Goal: Information Seeking & Learning: Learn about a topic

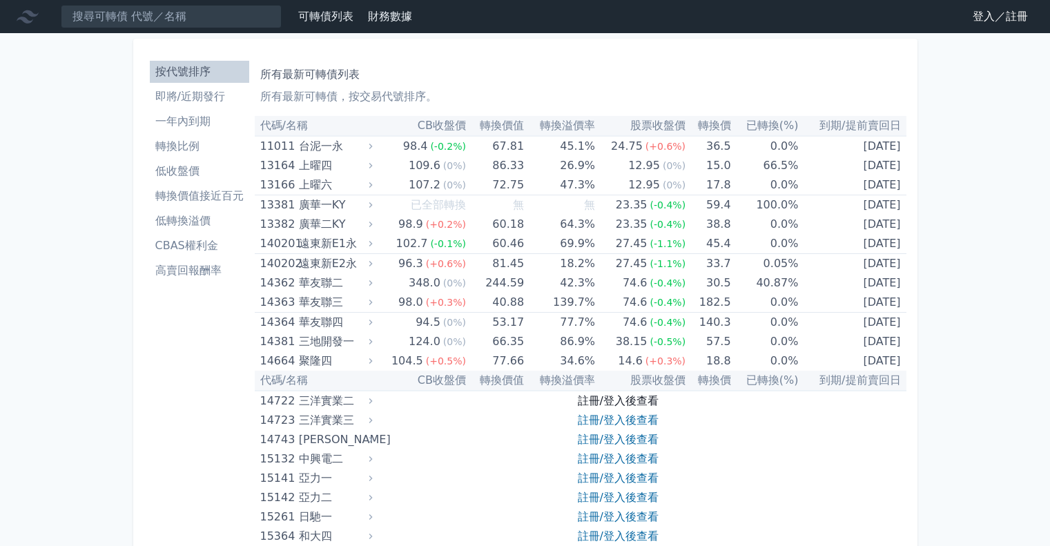
click at [609, 394] on link "註冊/登入後查看" at bounding box center [618, 400] width 81 height 13
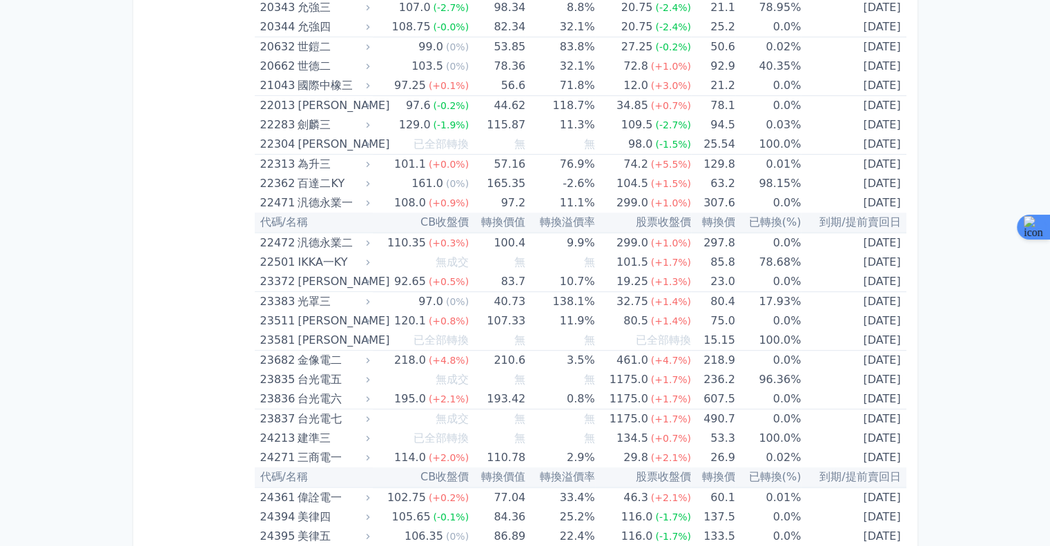
scroll to position [5554, 0]
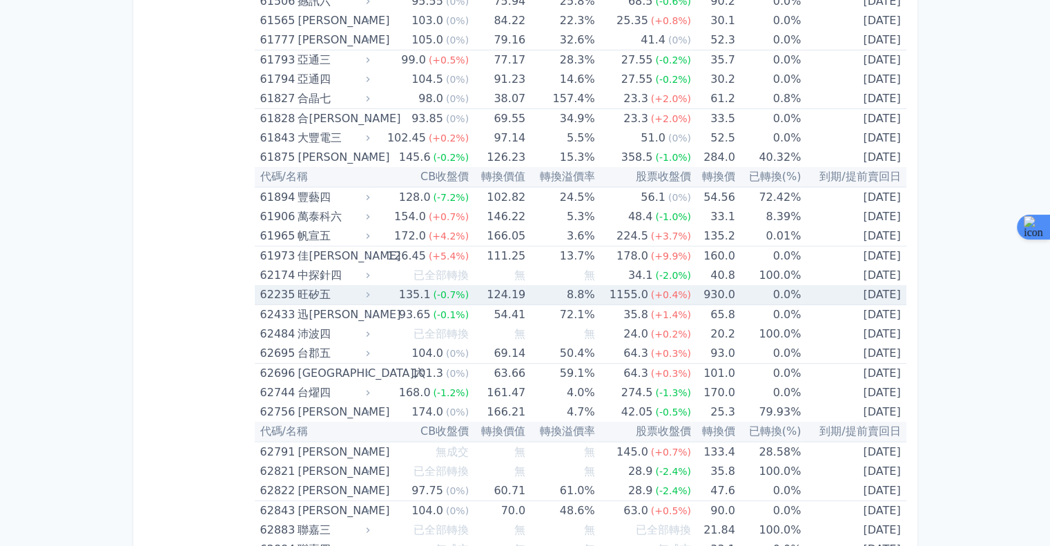
click at [715, 285] on td "930.0" at bounding box center [713, 295] width 44 height 20
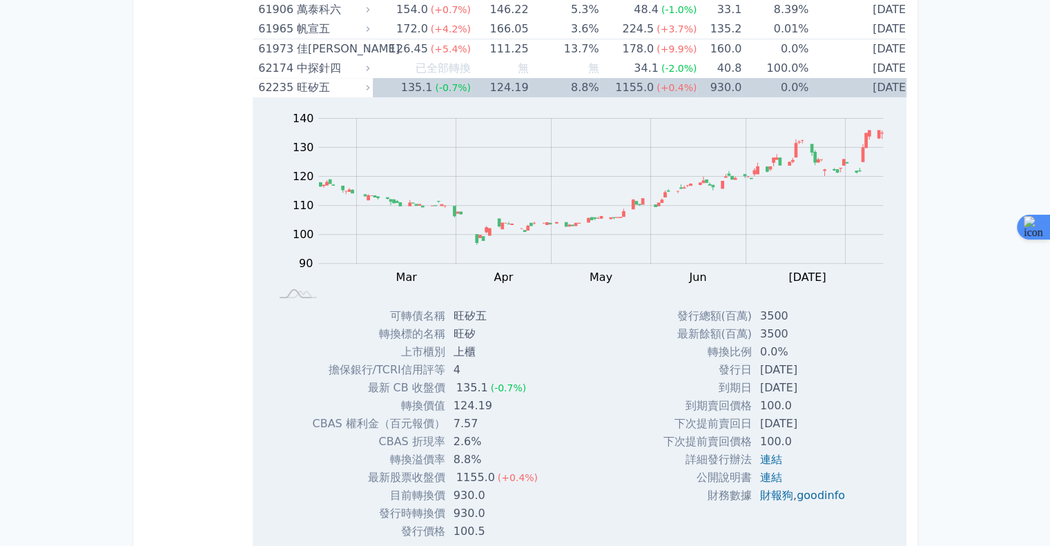
scroll to position [0, 0]
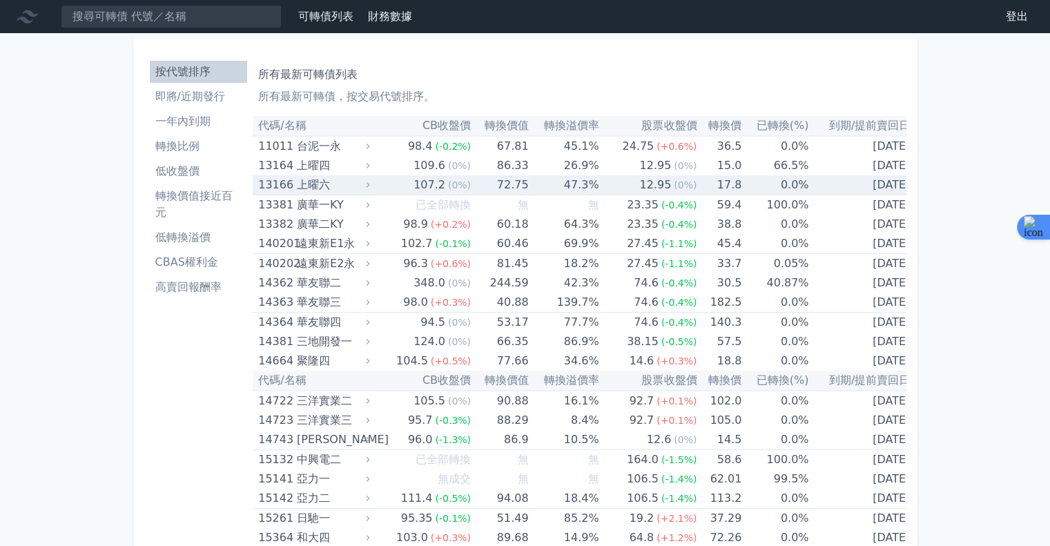
click at [644, 187] on div "12.95" at bounding box center [655, 184] width 37 height 19
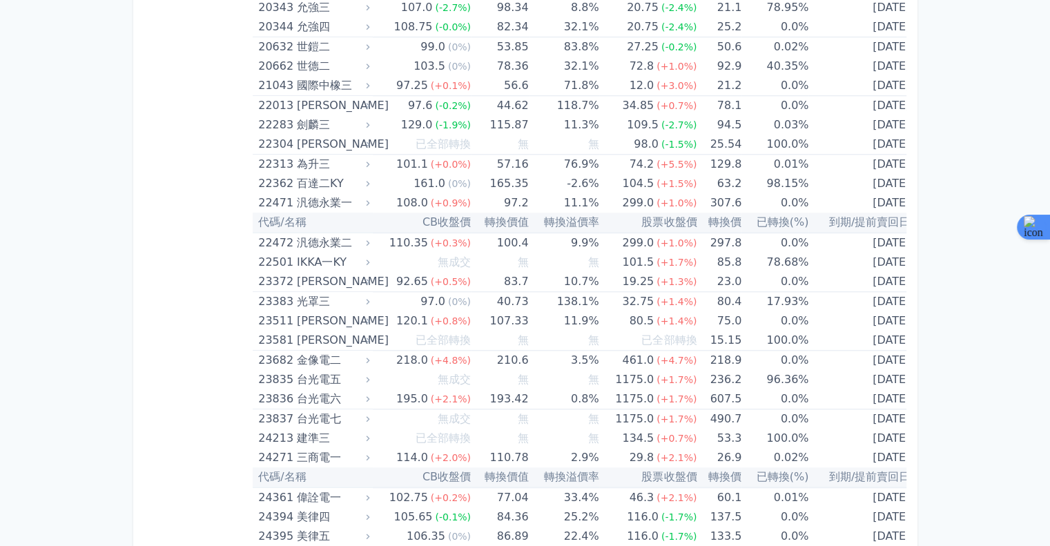
scroll to position [6004, 0]
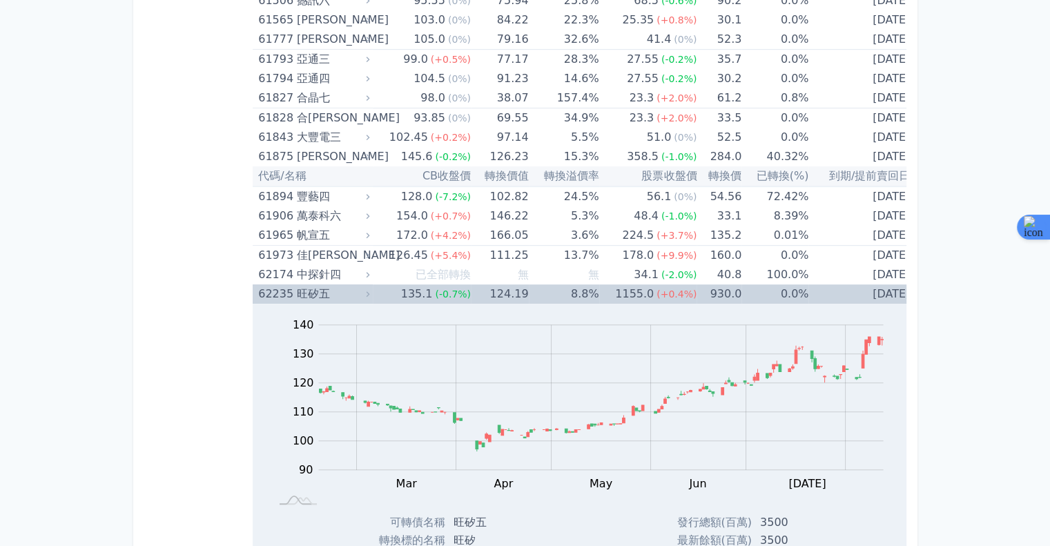
click at [529, 284] on td "8.8%" at bounding box center [564, 293] width 70 height 19
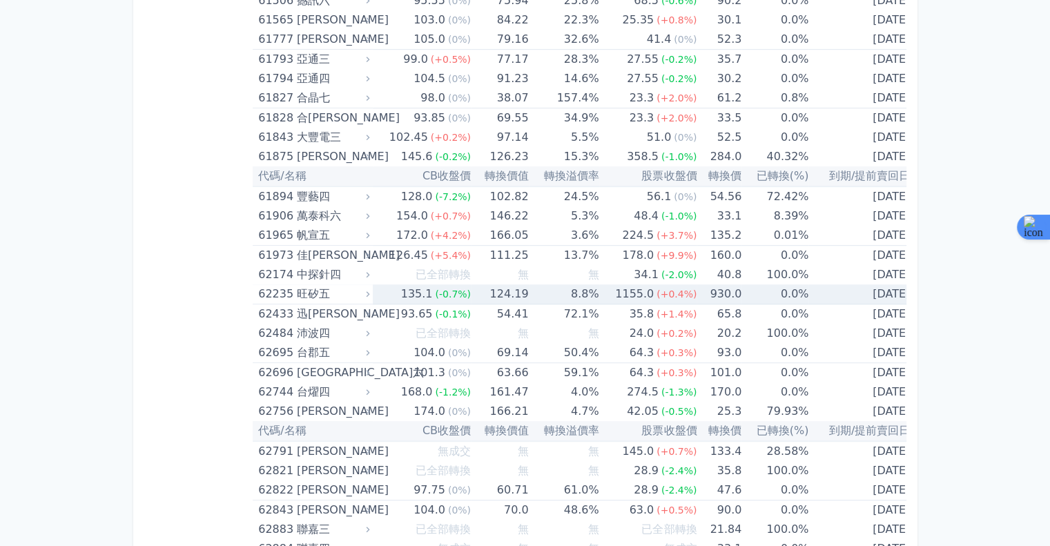
click at [529, 284] on td "8.8%" at bounding box center [564, 294] width 70 height 20
